Goal: Task Accomplishment & Management: Manage account settings

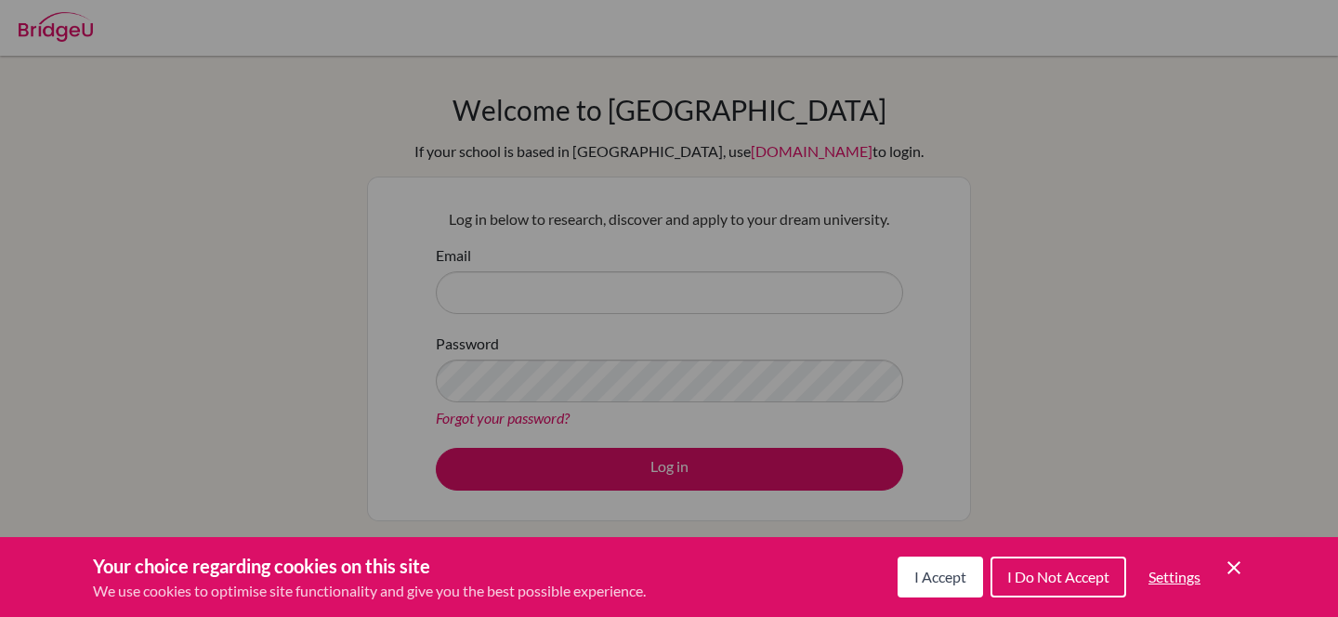
click at [625, 282] on div "Cookie Preferences" at bounding box center [669, 308] width 1338 height 617
click at [918, 585] on span "I Accept" at bounding box center [940, 577] width 52 height 18
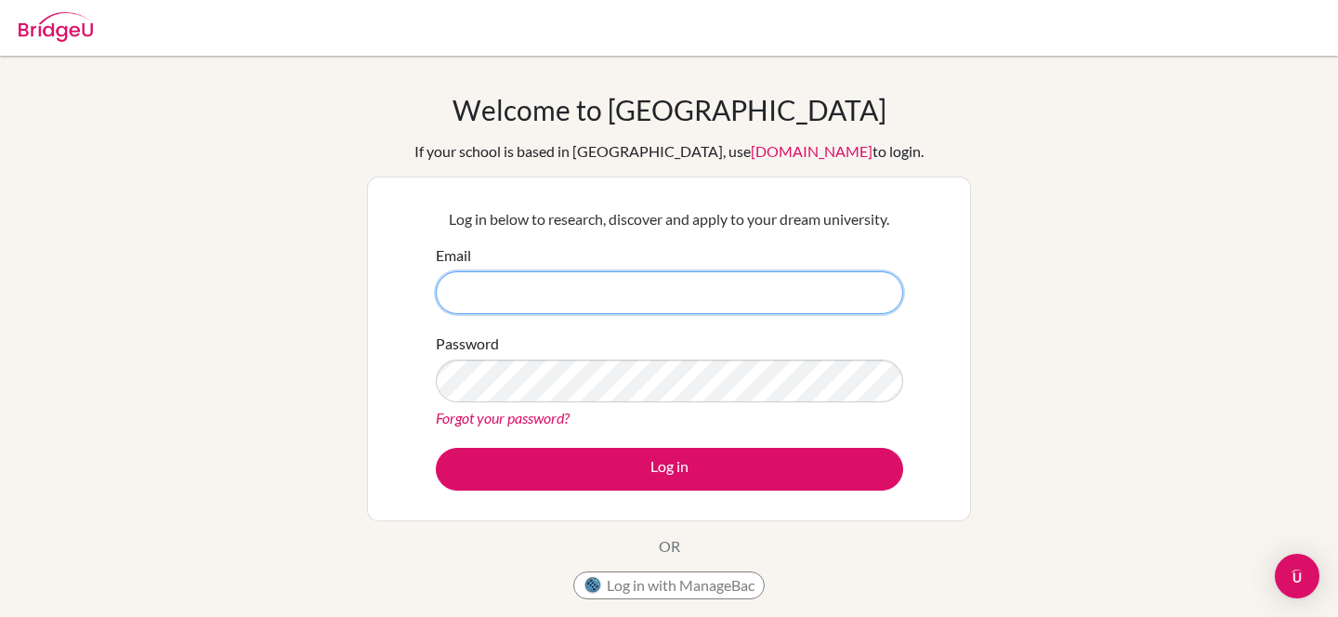
click at [749, 297] on input "Email" at bounding box center [669, 292] width 467 height 43
type input "yu"
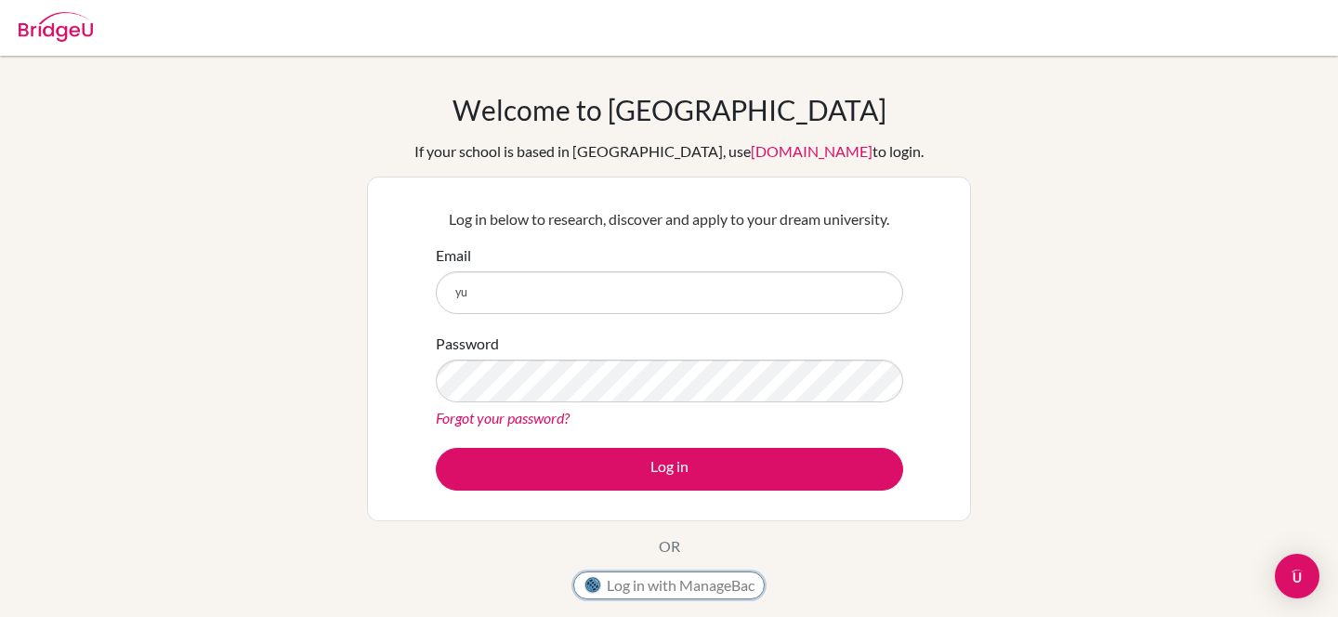
click at [676, 585] on button "Log in with ManageBac" at bounding box center [668, 585] width 191 height 28
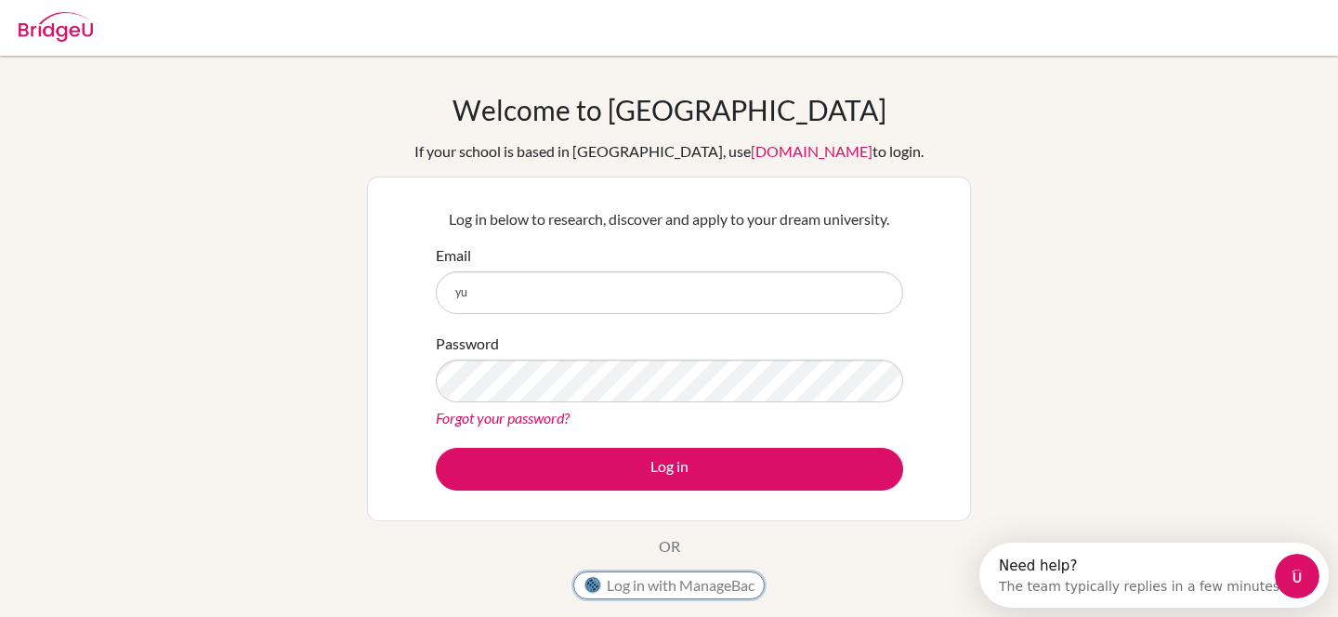
click at [637, 584] on button "Log in with ManageBac" at bounding box center [668, 585] width 191 height 28
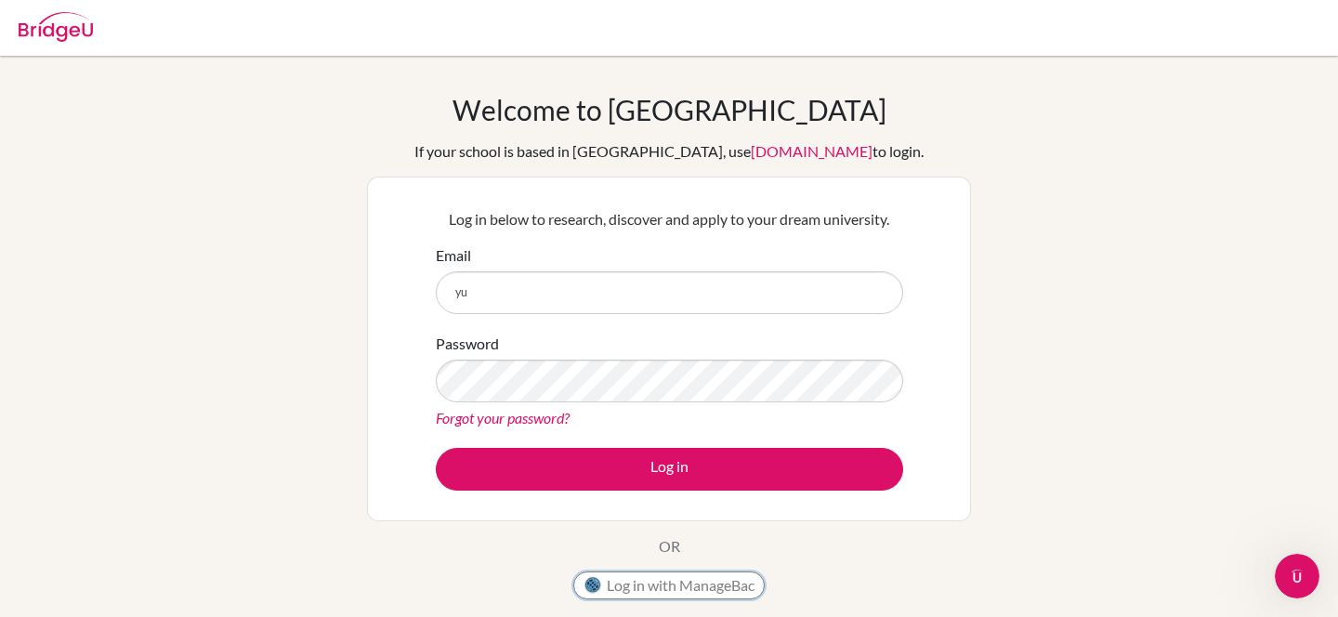
click at [637, 584] on button "Log in with ManageBac" at bounding box center [668, 585] width 191 height 28
type input "yuichirogumby@gmail.com"
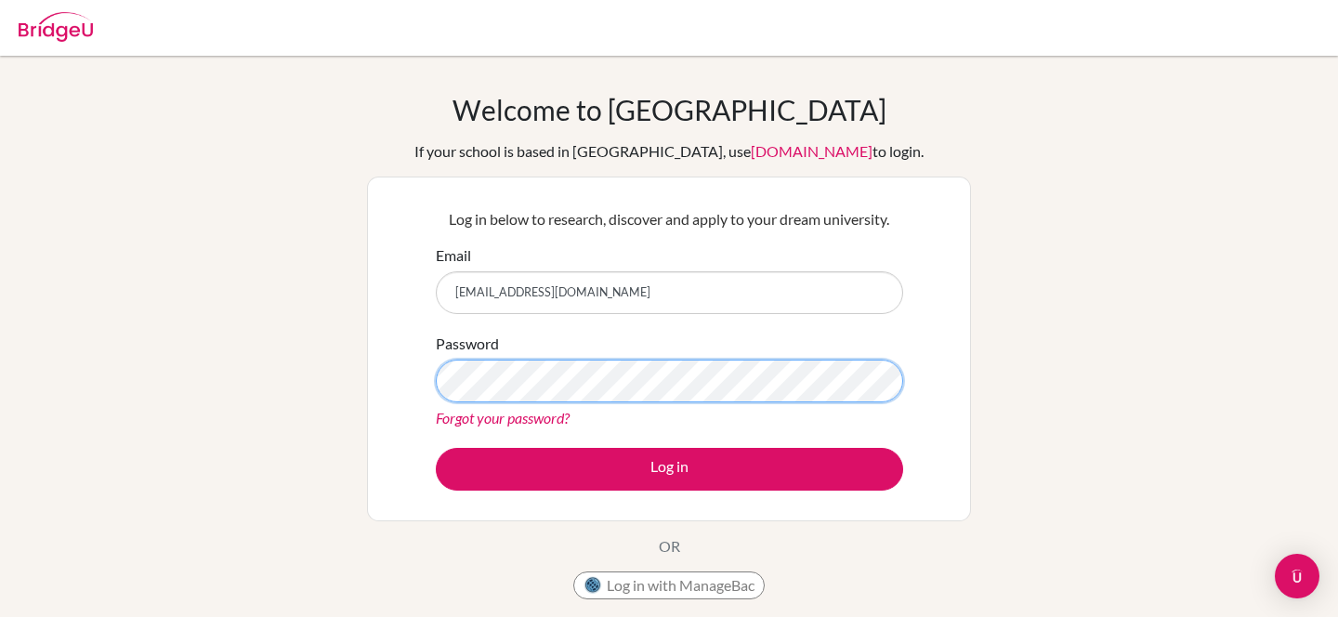
click at [436, 448] on button "Log in" at bounding box center [669, 469] width 467 height 43
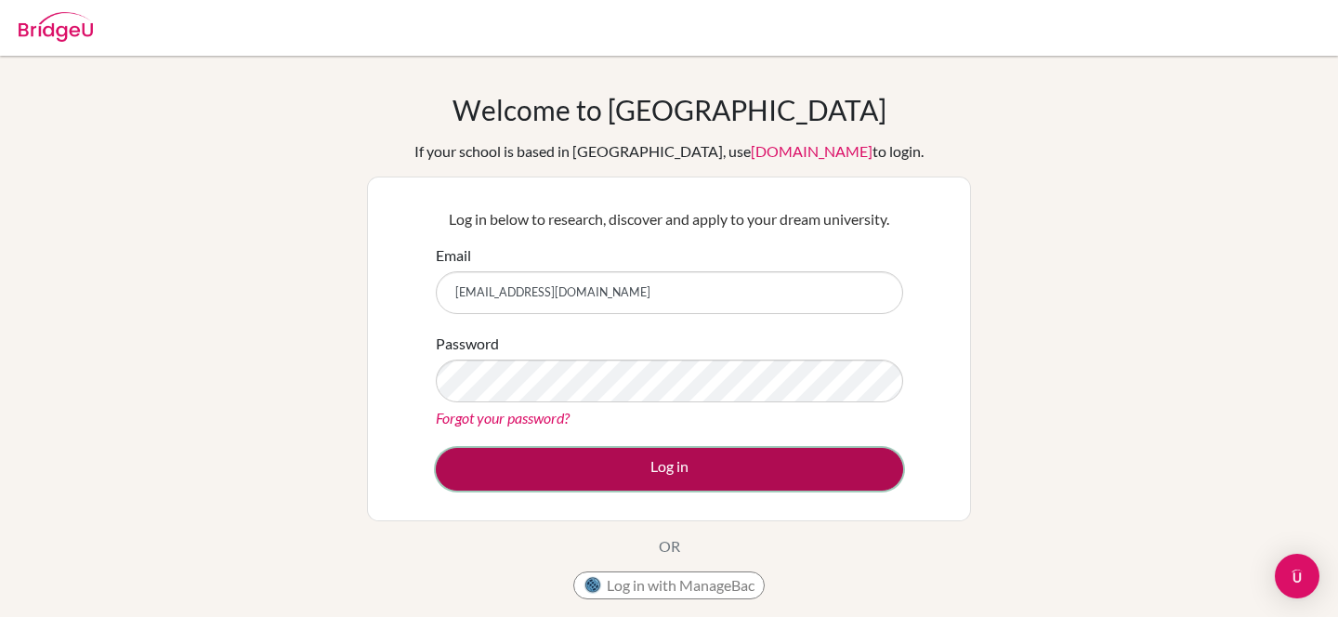
click at [629, 454] on button "Log in" at bounding box center [669, 469] width 467 height 43
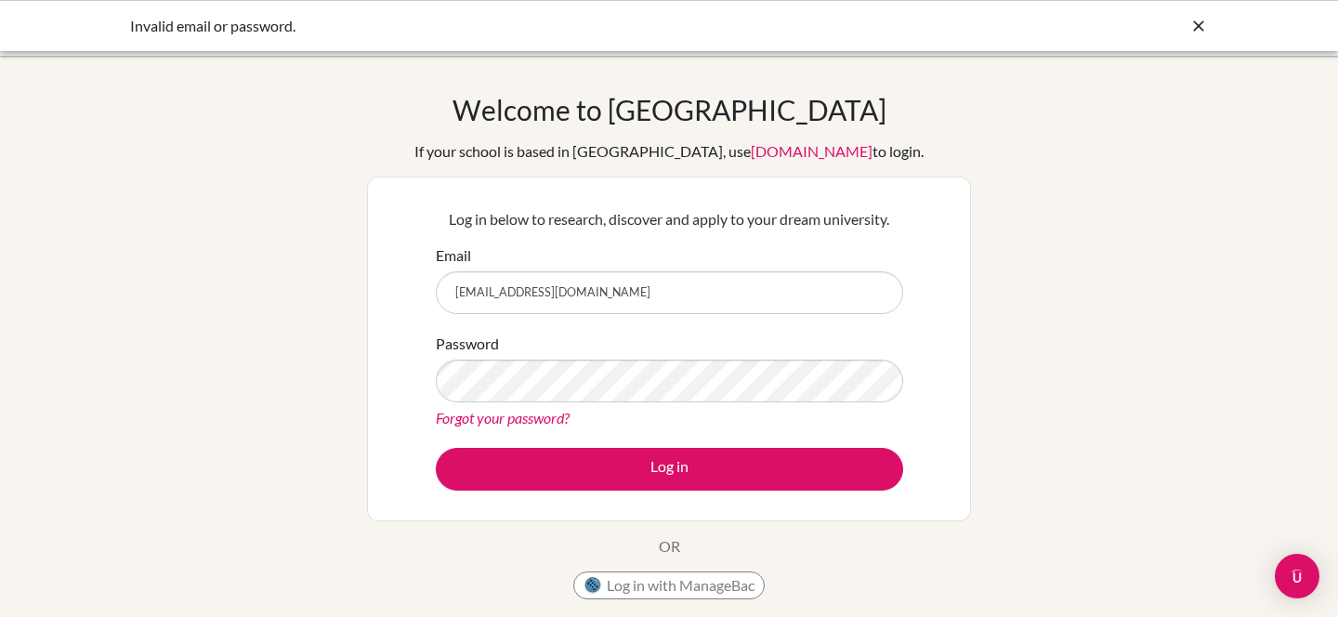
click at [1190, 20] on icon at bounding box center [1198, 26] width 19 height 19
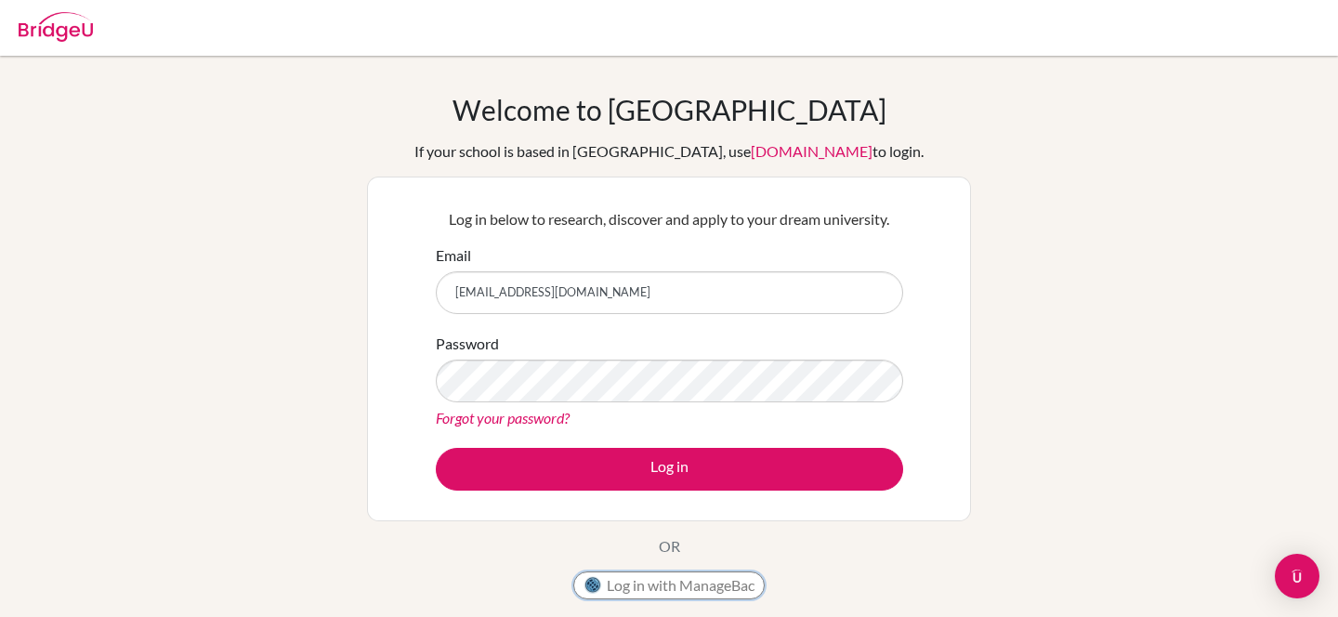
click at [653, 575] on button "Log in with ManageBac" at bounding box center [668, 585] width 191 height 28
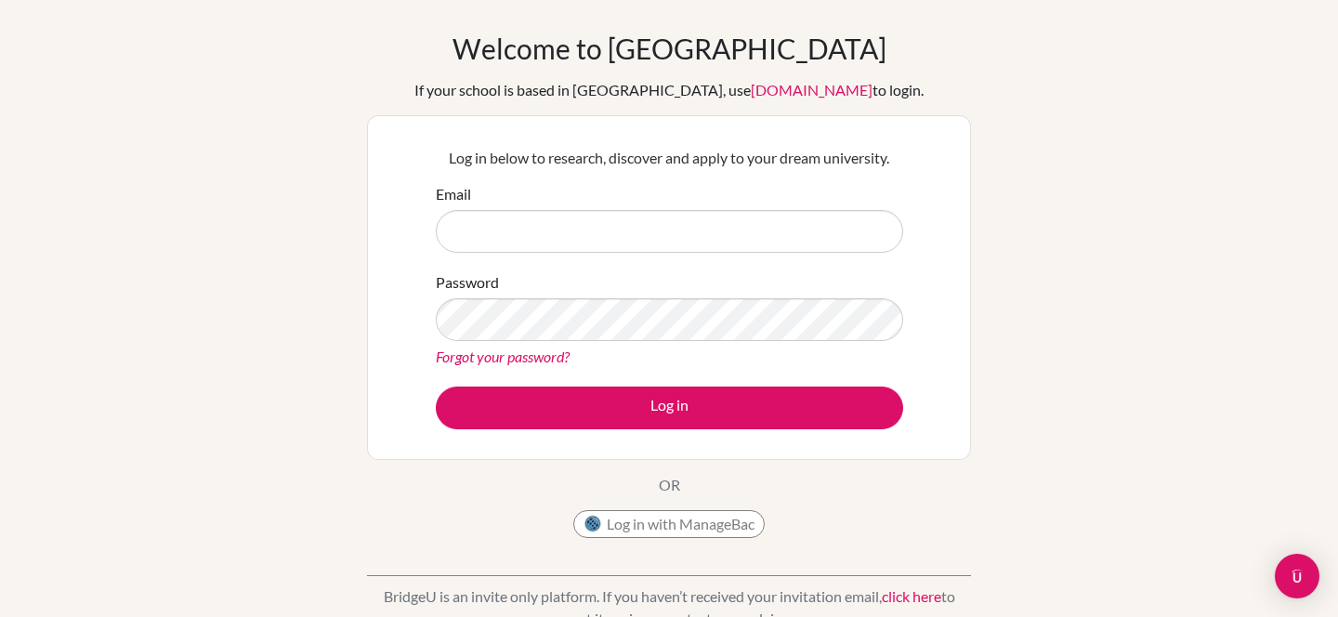
scroll to position [63, 0]
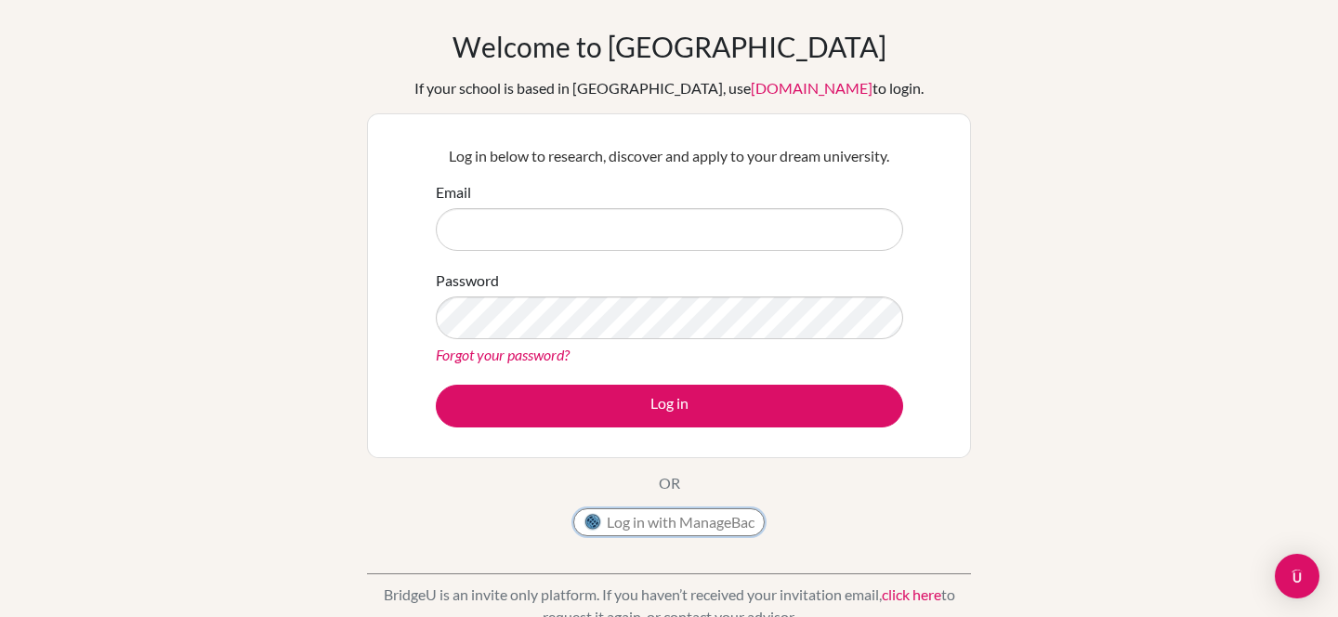
click at [716, 529] on button "Log in with ManageBac" at bounding box center [668, 522] width 191 height 28
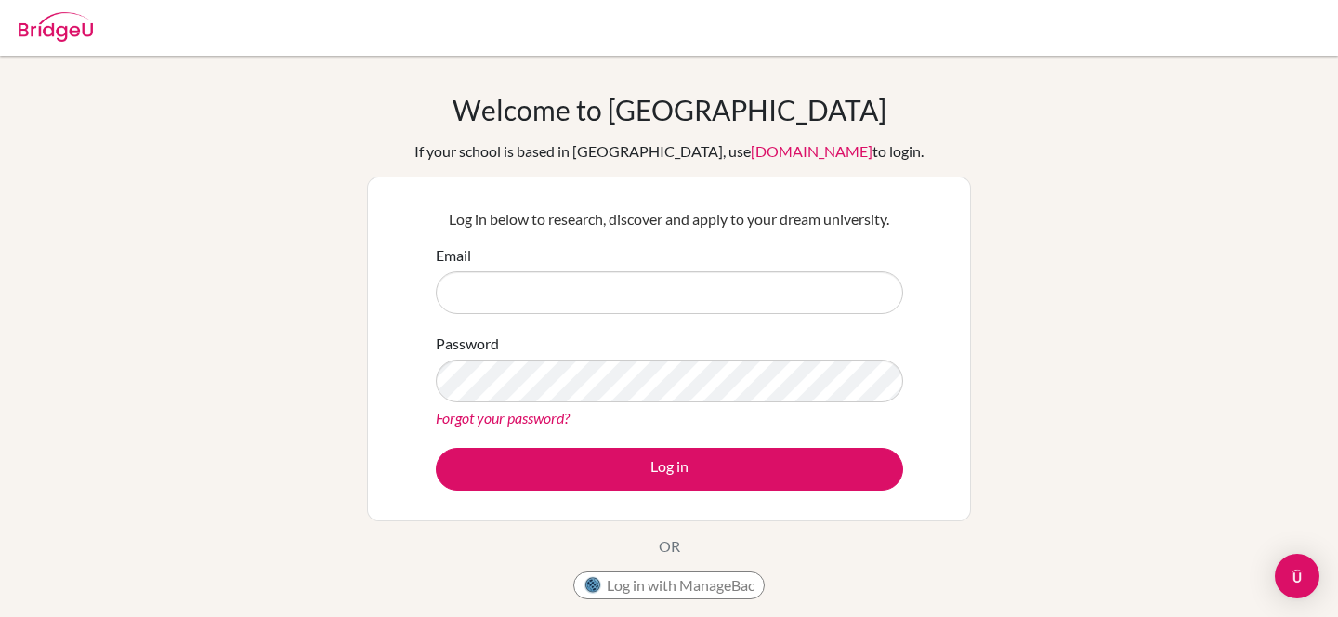
click at [549, 301] on input "Email" at bounding box center [669, 292] width 467 height 43
type input "[EMAIL_ADDRESS][DOMAIN_NAME]"
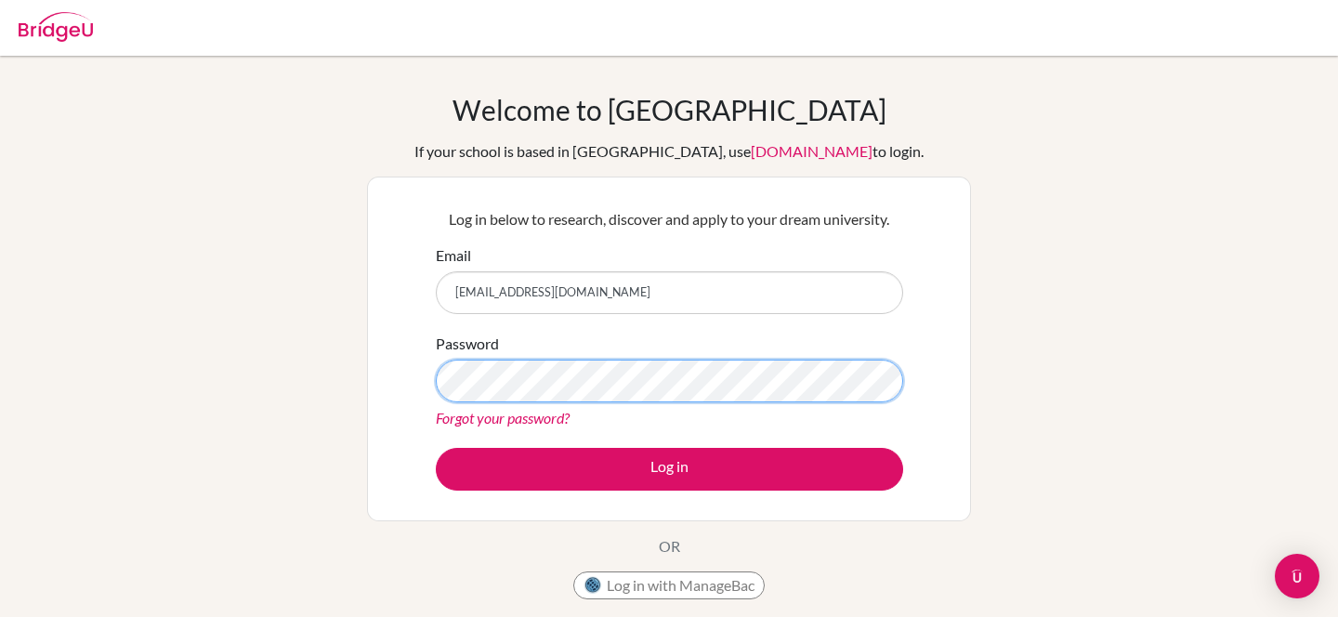
click at [436, 448] on button "Log in" at bounding box center [669, 469] width 467 height 43
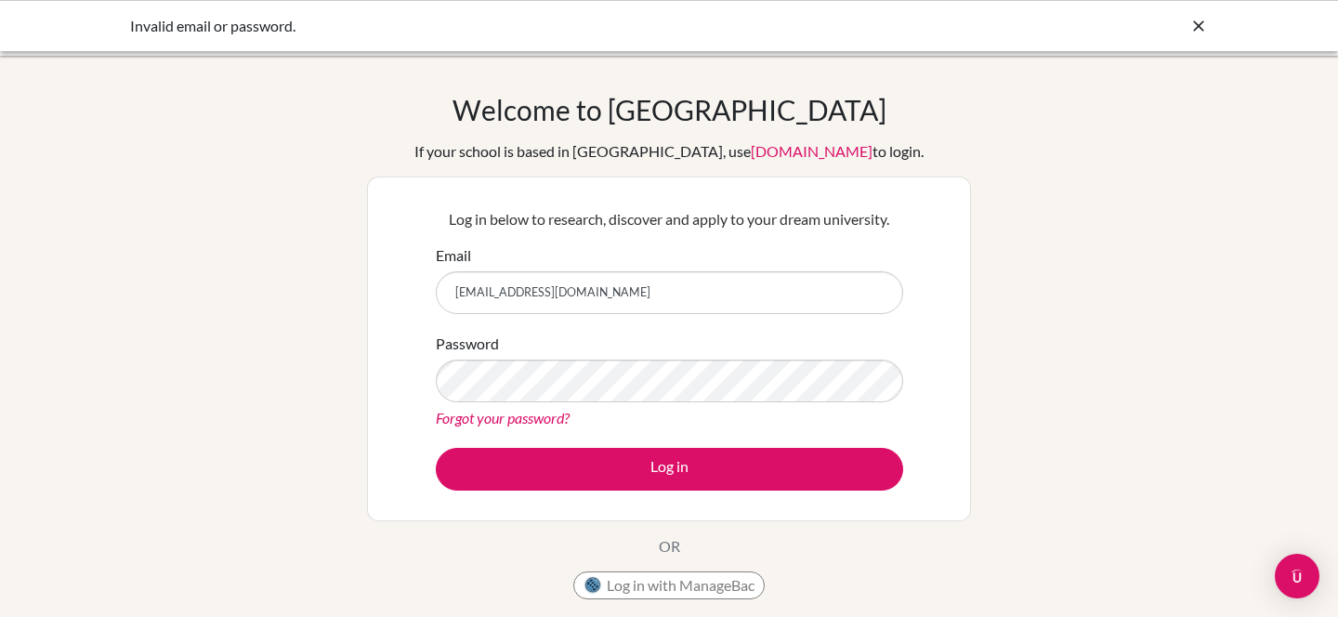
type input "2638@horizon.ac.jp"
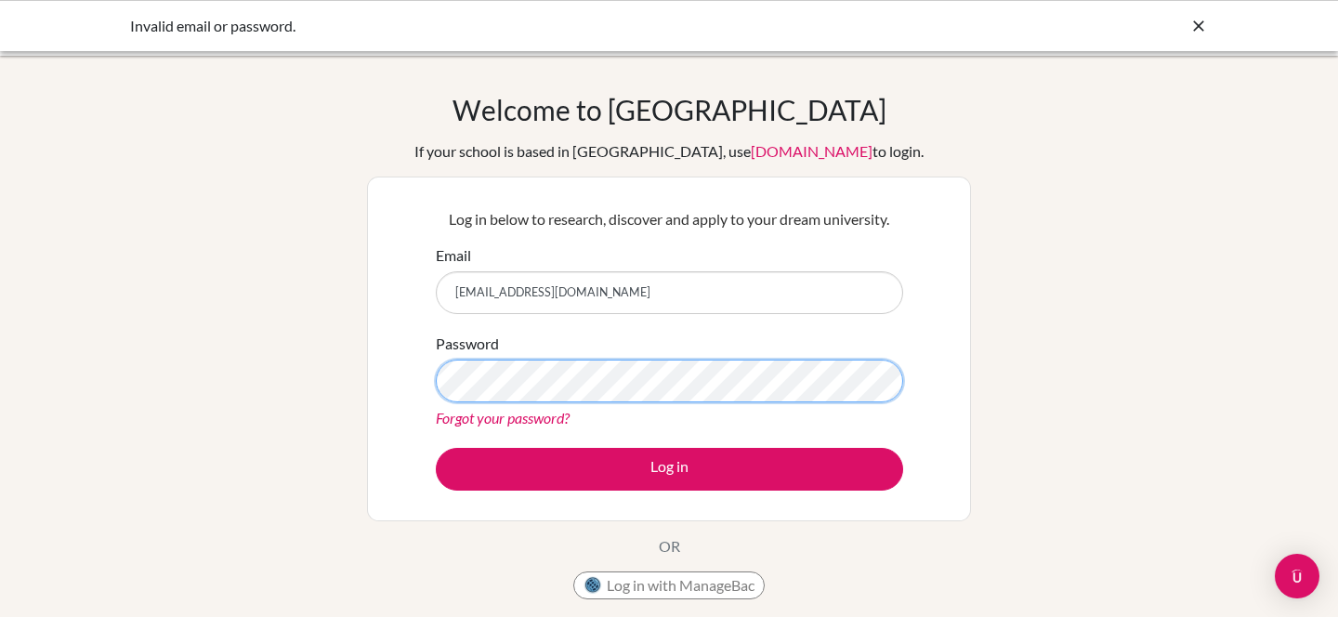
click at [436, 448] on button "Log in" at bounding box center [669, 469] width 467 height 43
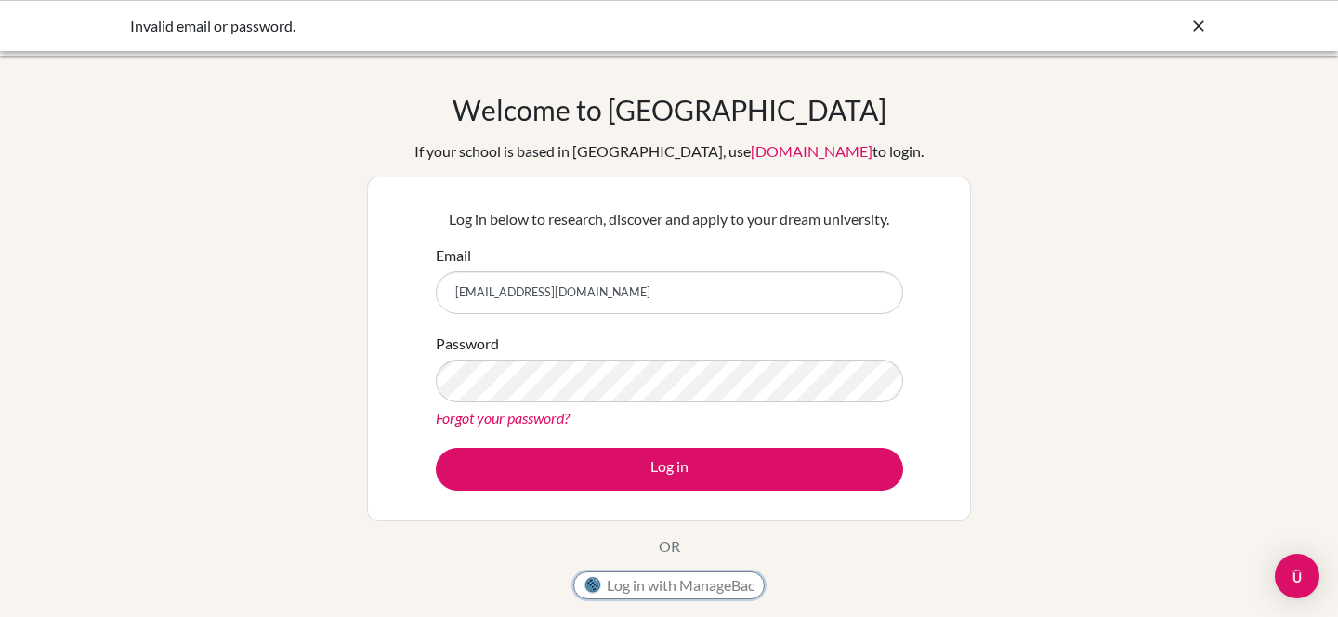
click at [702, 583] on button "Log in with ManageBac" at bounding box center [668, 585] width 191 height 28
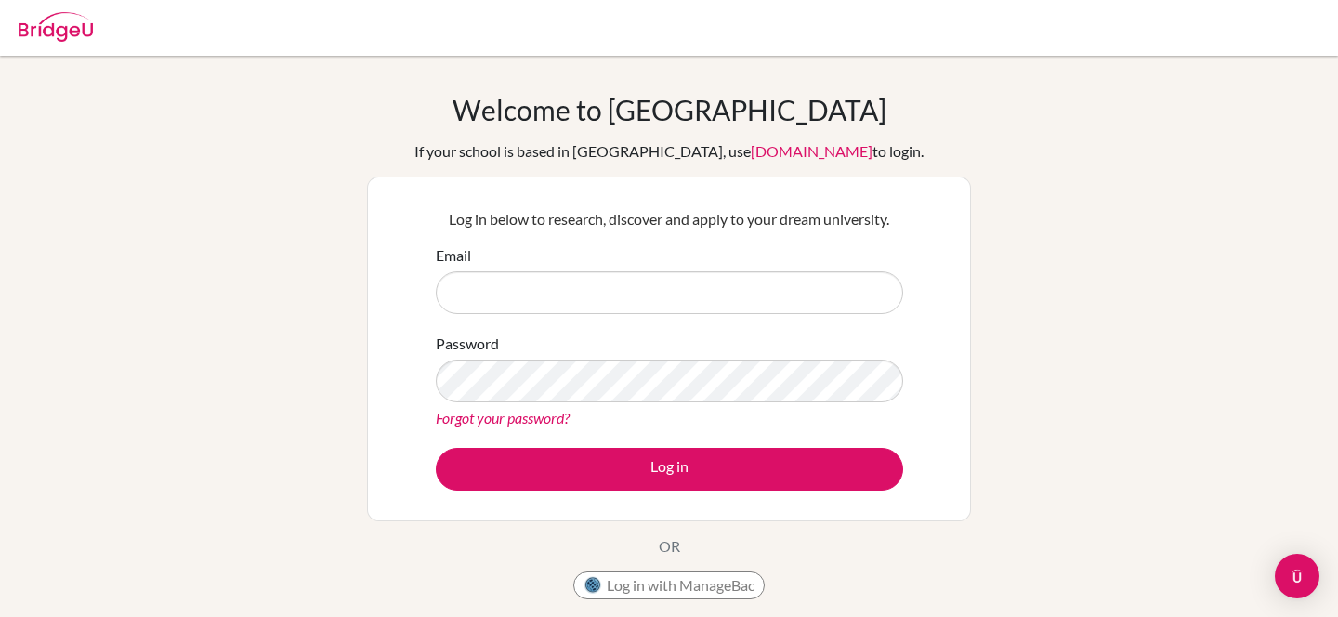
click at [502, 278] on input "Email" at bounding box center [669, 292] width 467 height 43
type input "[EMAIL_ADDRESS][DOMAIN_NAME]"
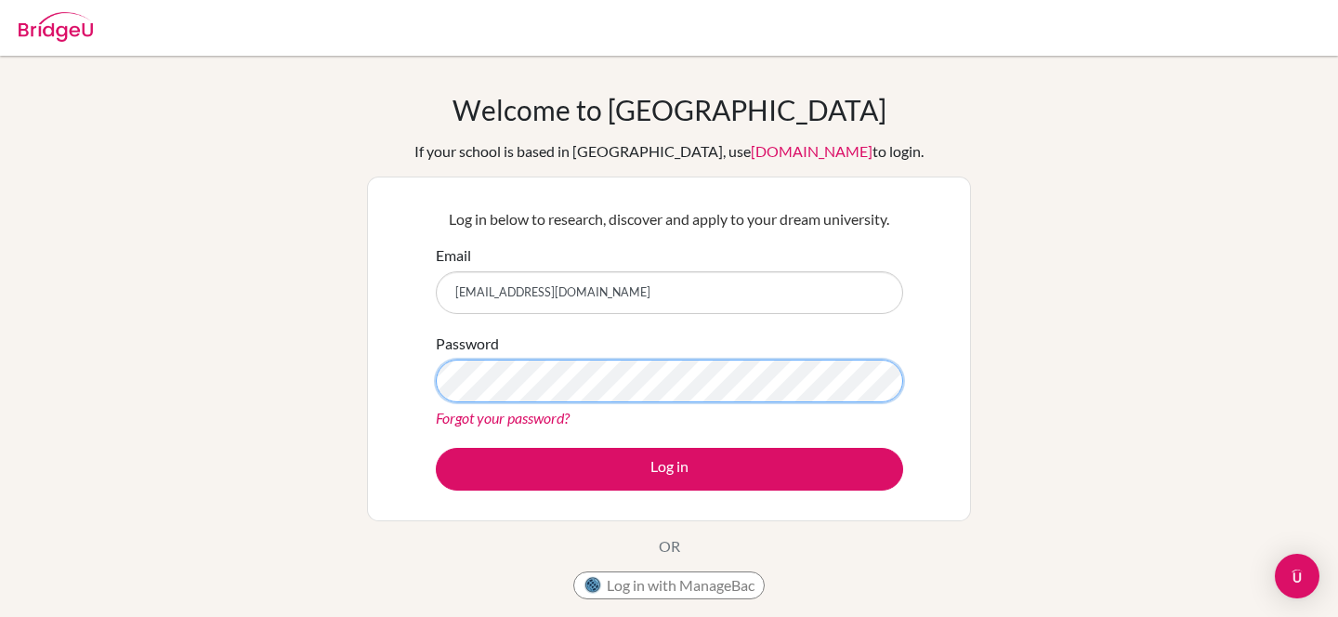
click at [436, 448] on button "Log in" at bounding box center [669, 469] width 467 height 43
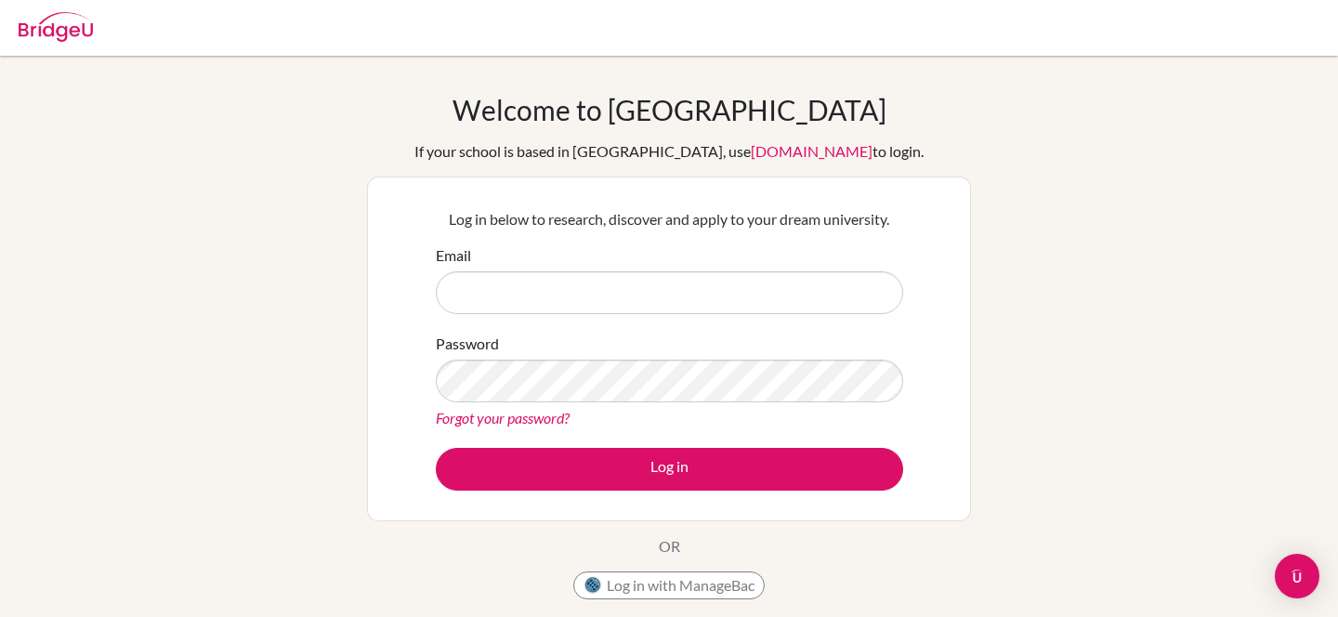
click at [562, 296] on input "Email" at bounding box center [669, 292] width 467 height 43
type input "[EMAIL_ADDRESS][DOMAIN_NAME]"
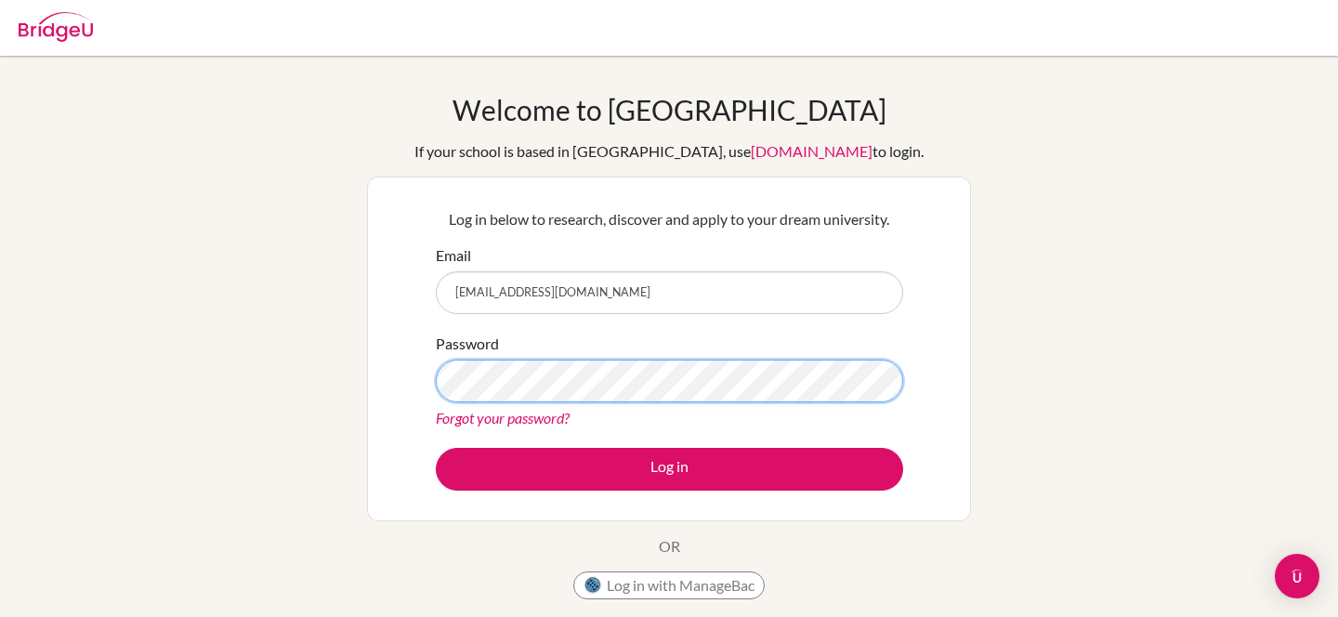
click at [436, 448] on button "Log in" at bounding box center [669, 469] width 467 height 43
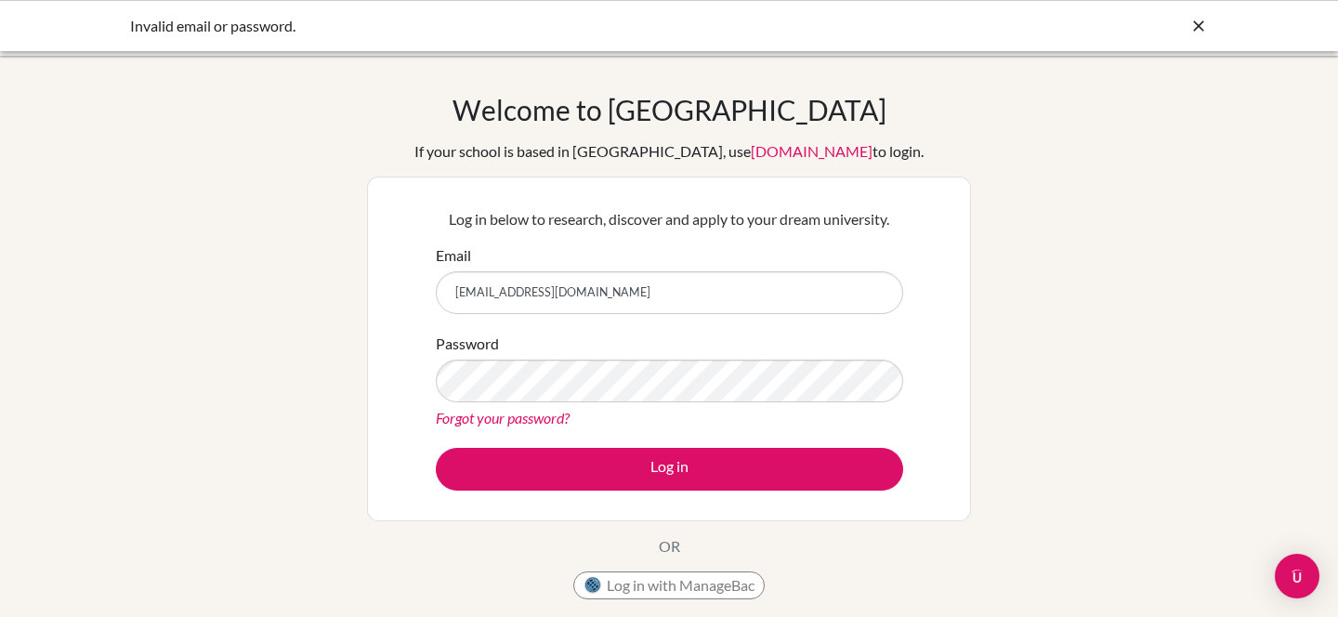
click at [578, 412] on div "Forgot your password?" at bounding box center [669, 418] width 467 height 22
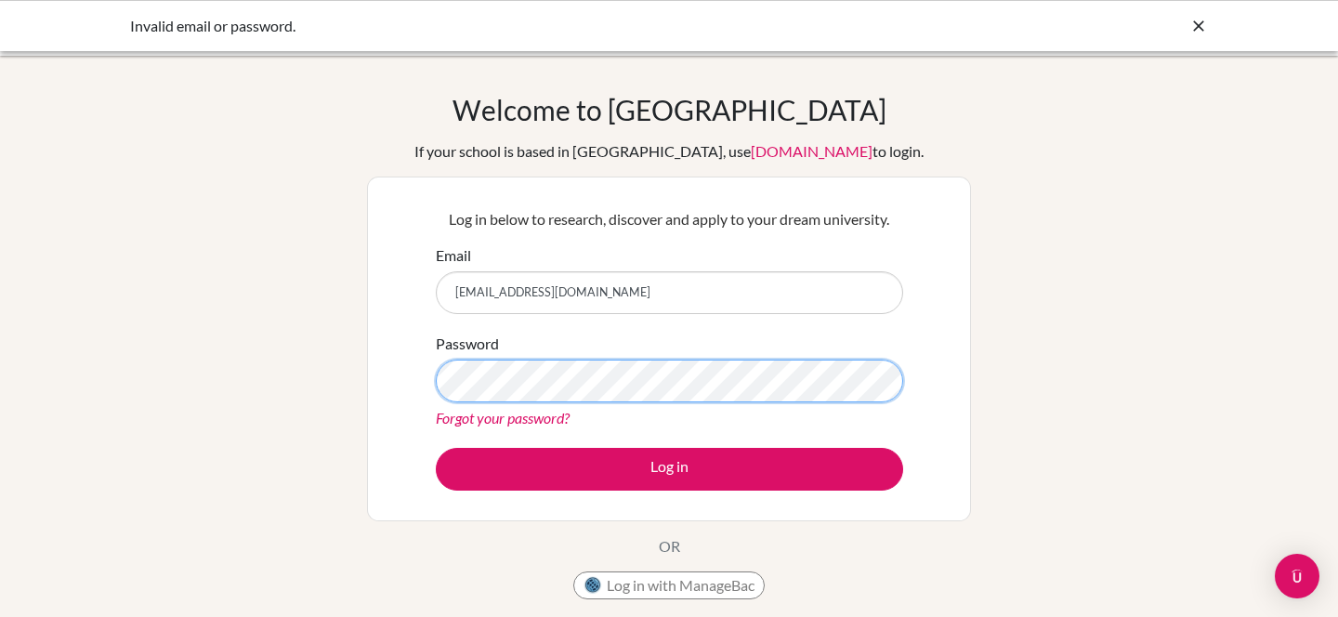
click at [436, 448] on button "Log in" at bounding box center [669, 469] width 467 height 43
